Goal: Information Seeking & Learning: Learn about a topic

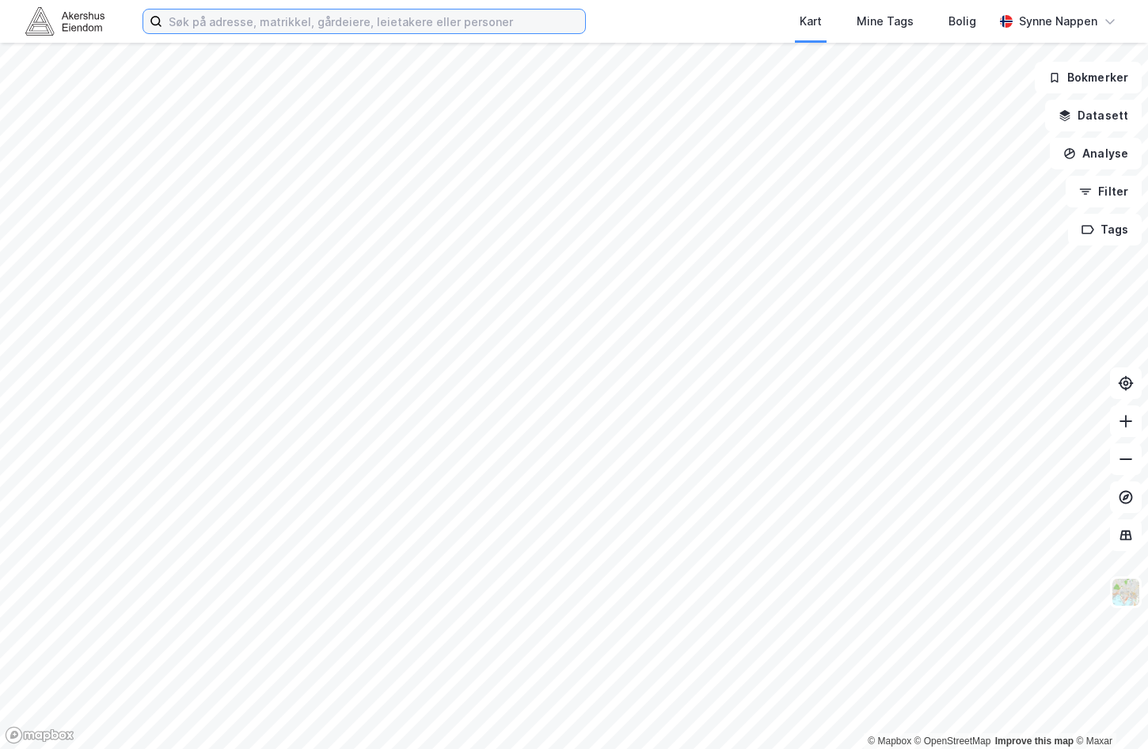
click at [478, 17] on input at bounding box center [373, 21] width 423 height 24
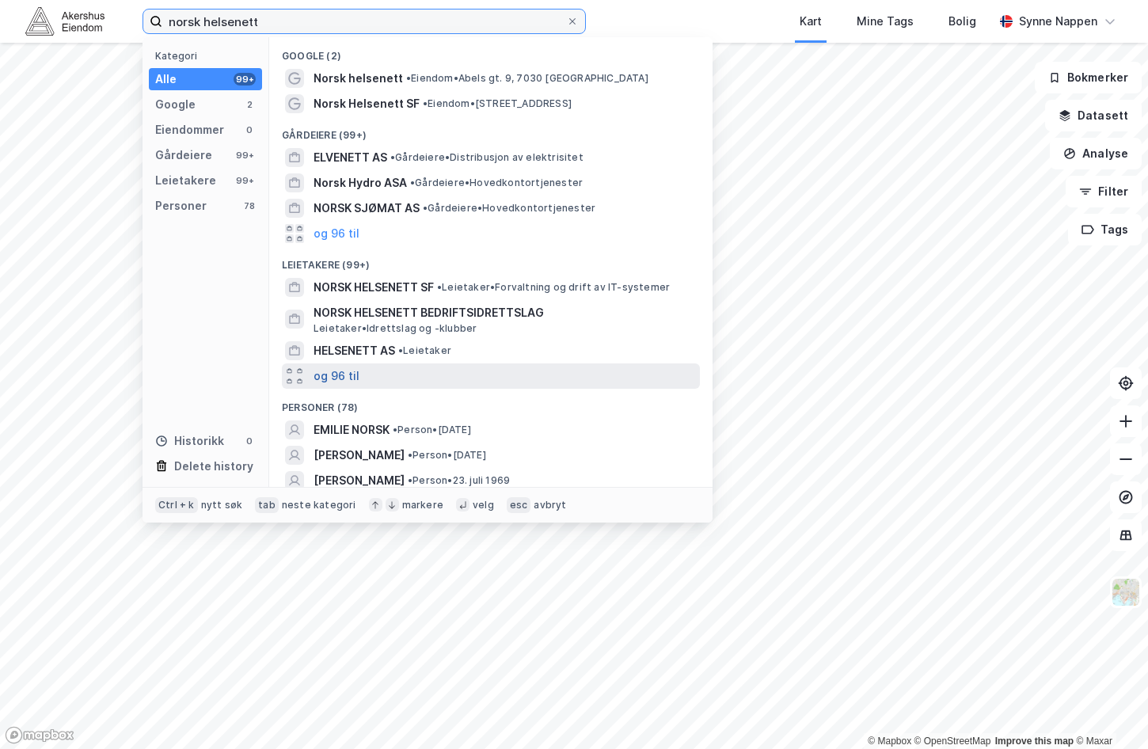
type input "norsk helsenett"
click at [353, 378] on button "og 96 til" at bounding box center [336, 375] width 46 height 19
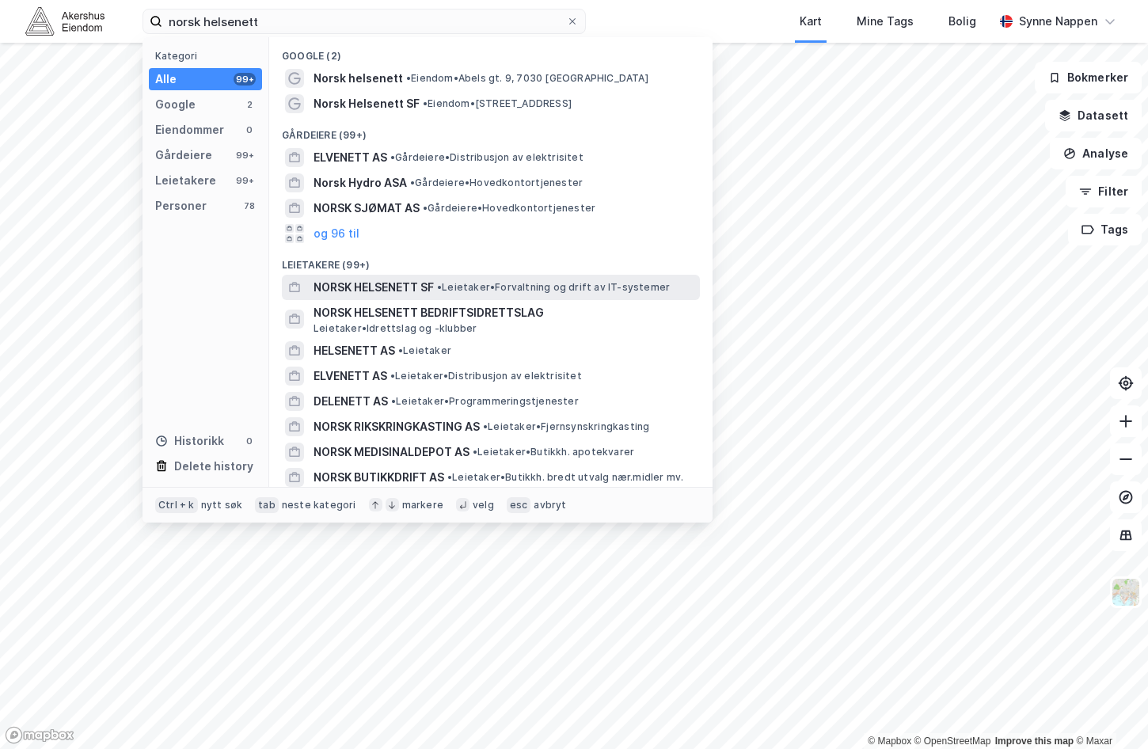
click at [397, 283] on span "NORSK HELSENETT SF" at bounding box center [373, 287] width 120 height 19
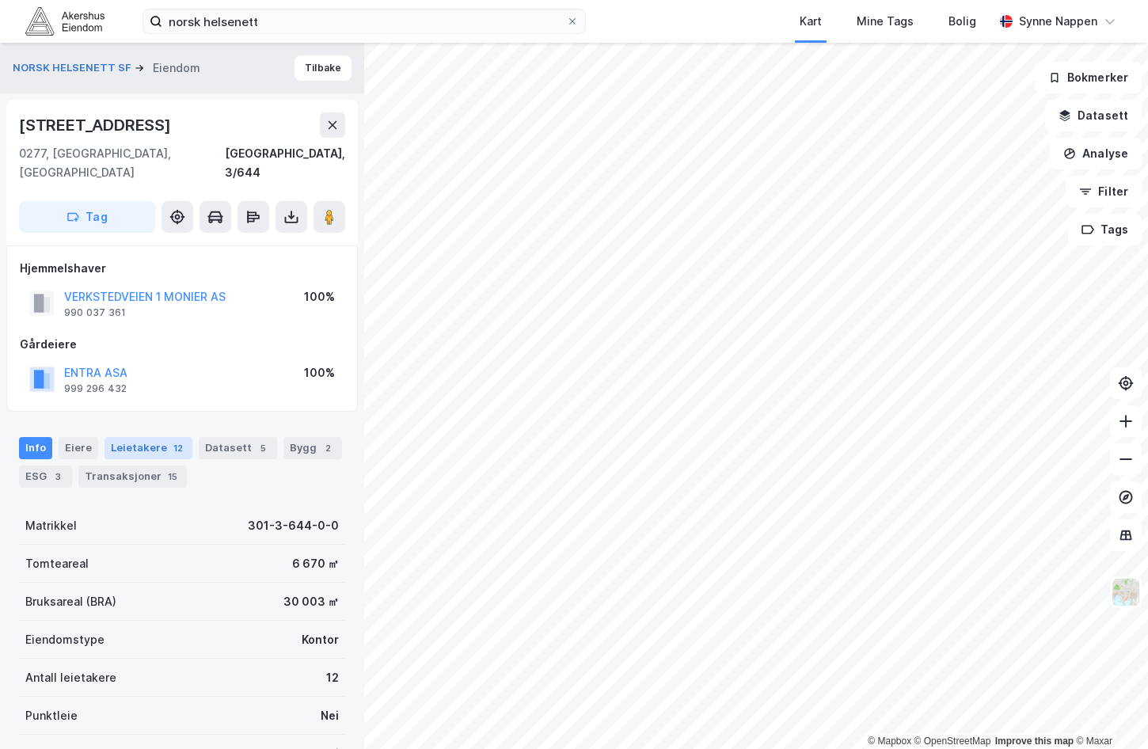
click at [177, 440] on div "12" at bounding box center [178, 448] width 16 height 16
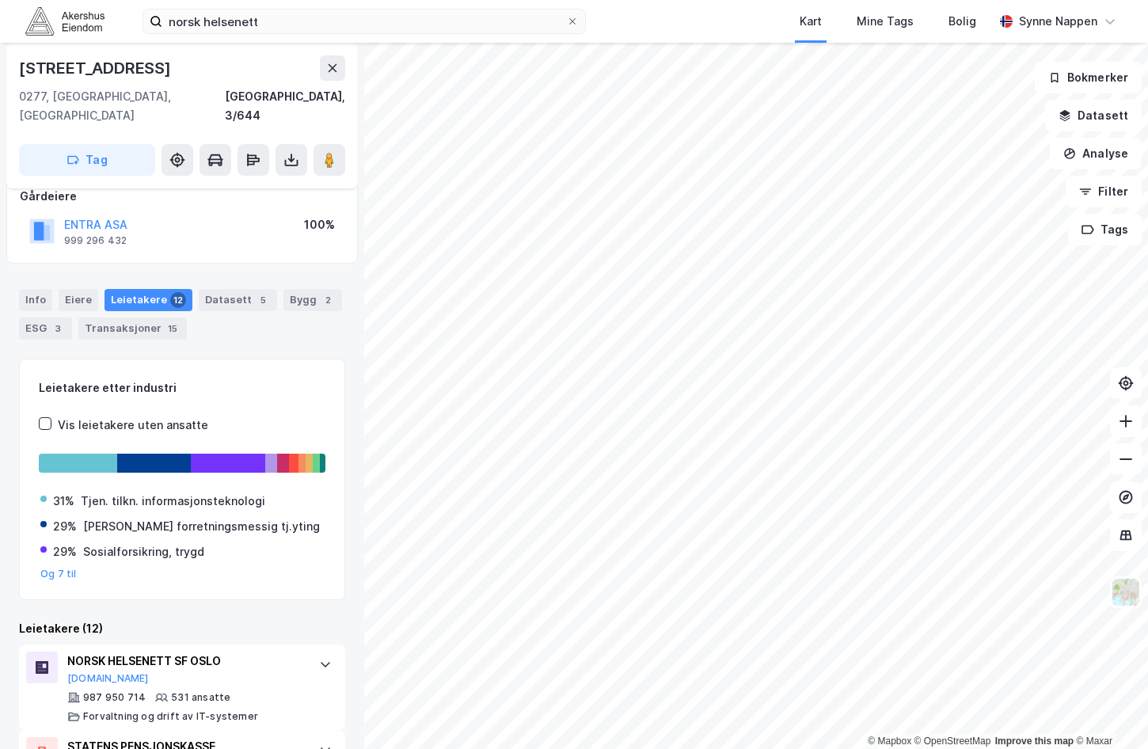
scroll to position [158, 0]
